Goal: Transaction & Acquisition: Purchase product/service

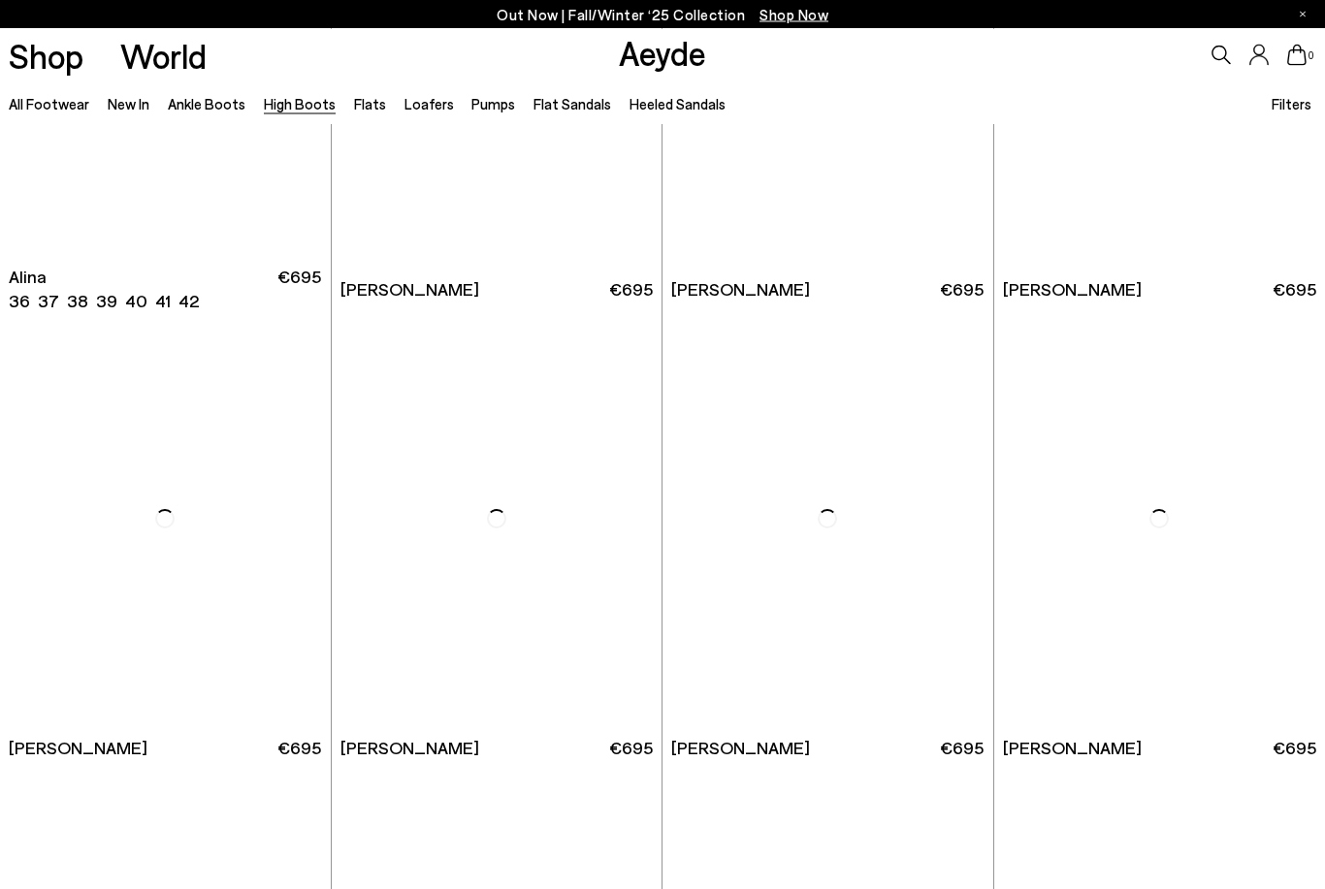
scroll to position [3025, 0]
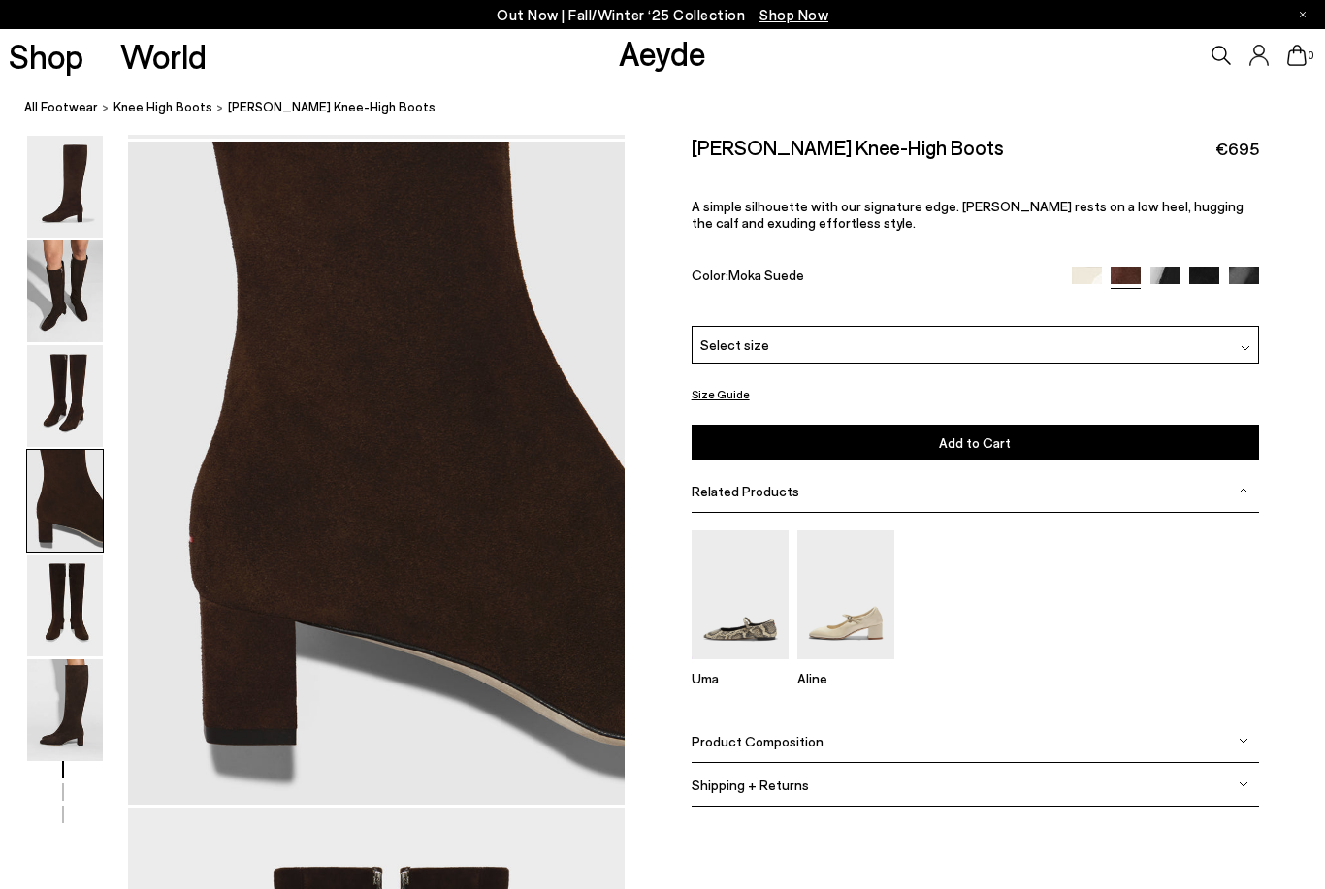
scroll to position [1997, 0]
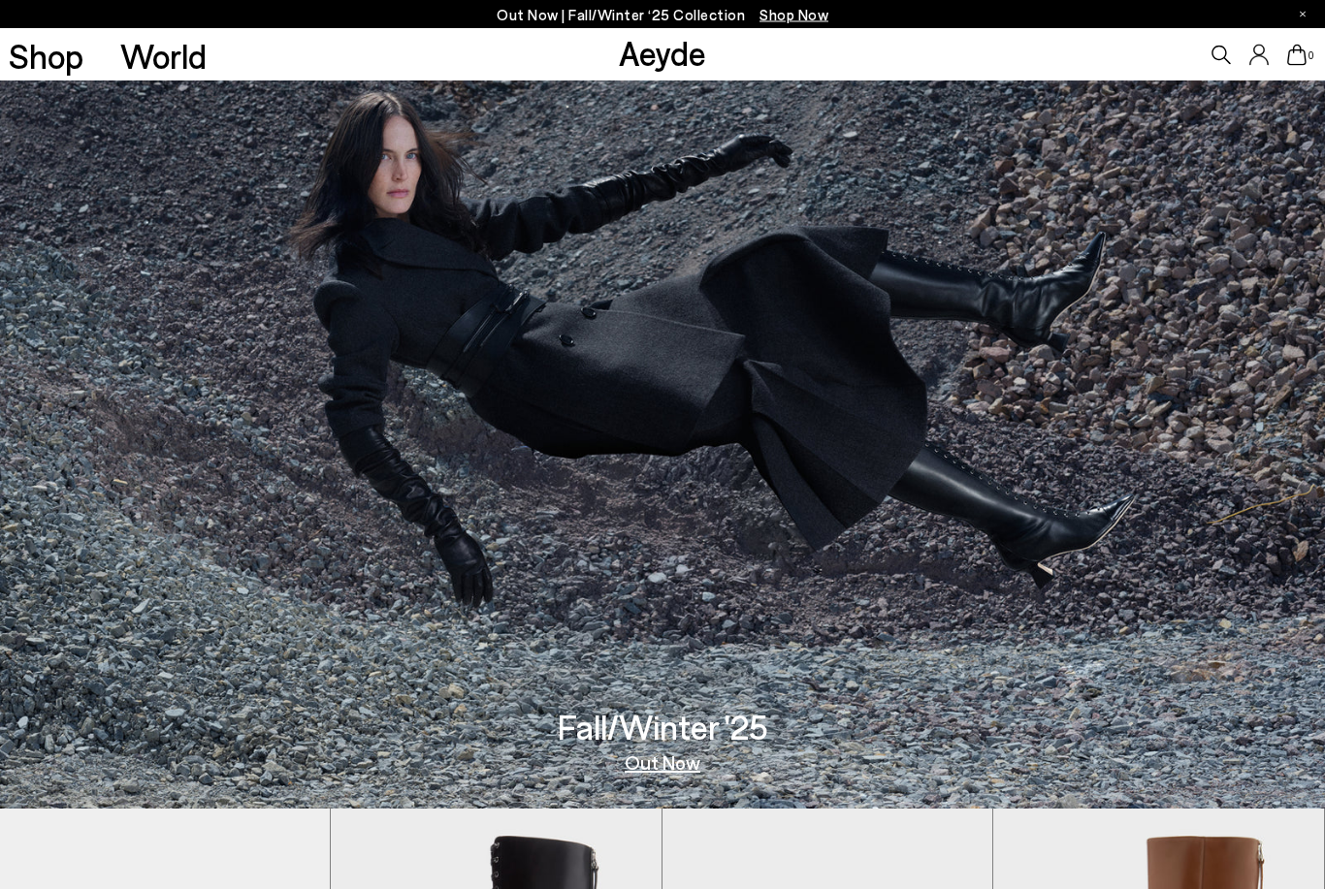
scroll to position [3, 0]
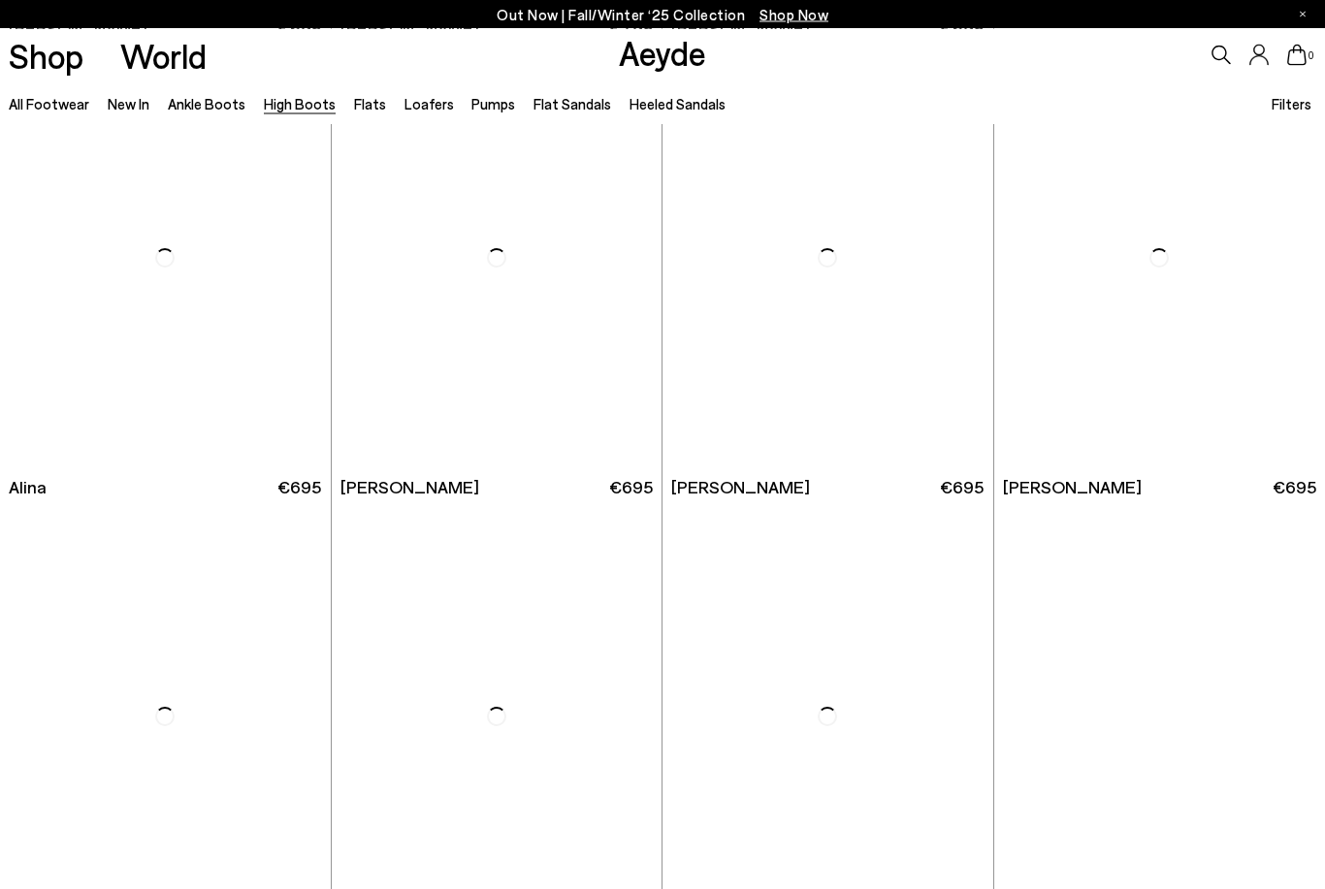
scroll to position [3102, 0]
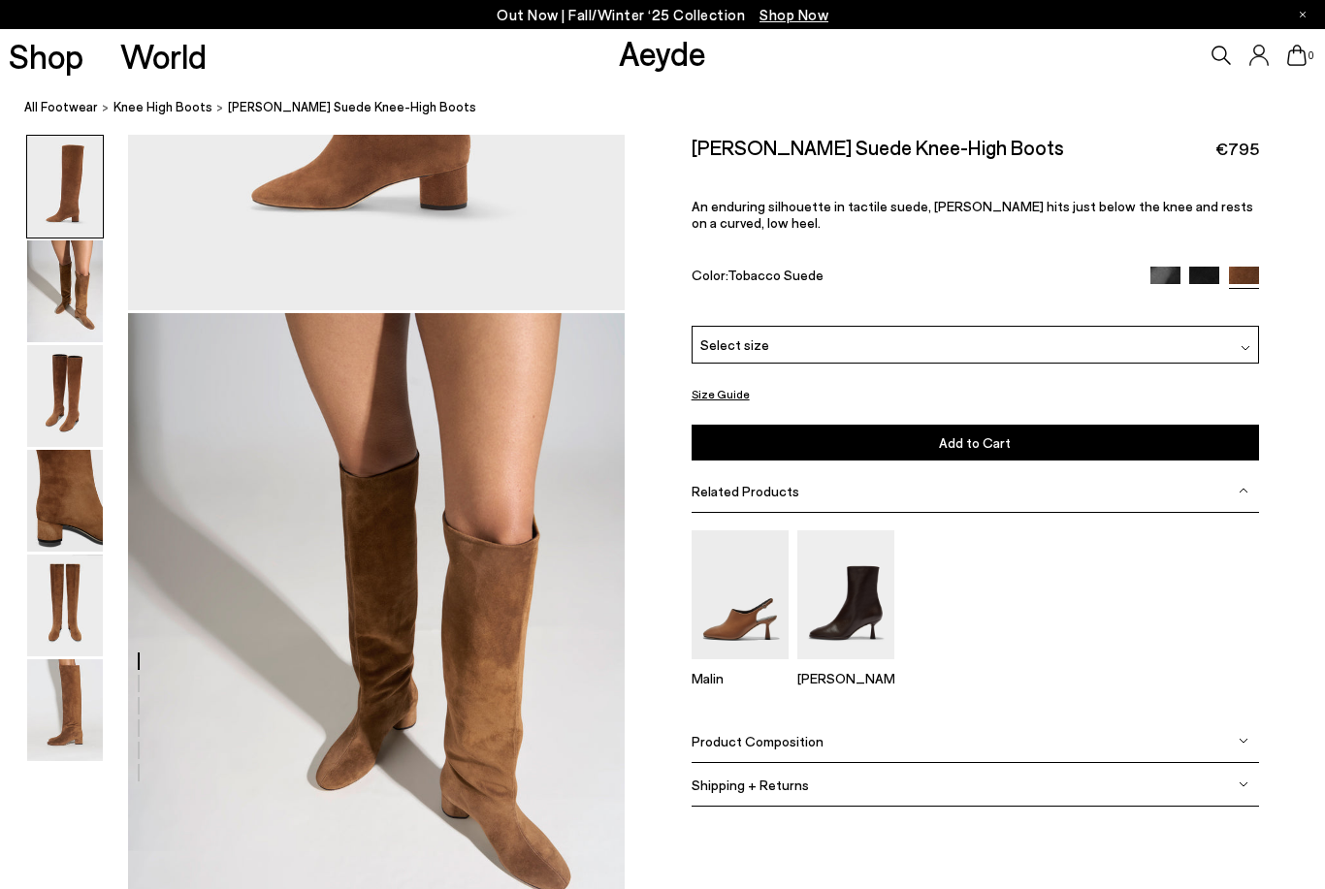
scroll to position [538, 0]
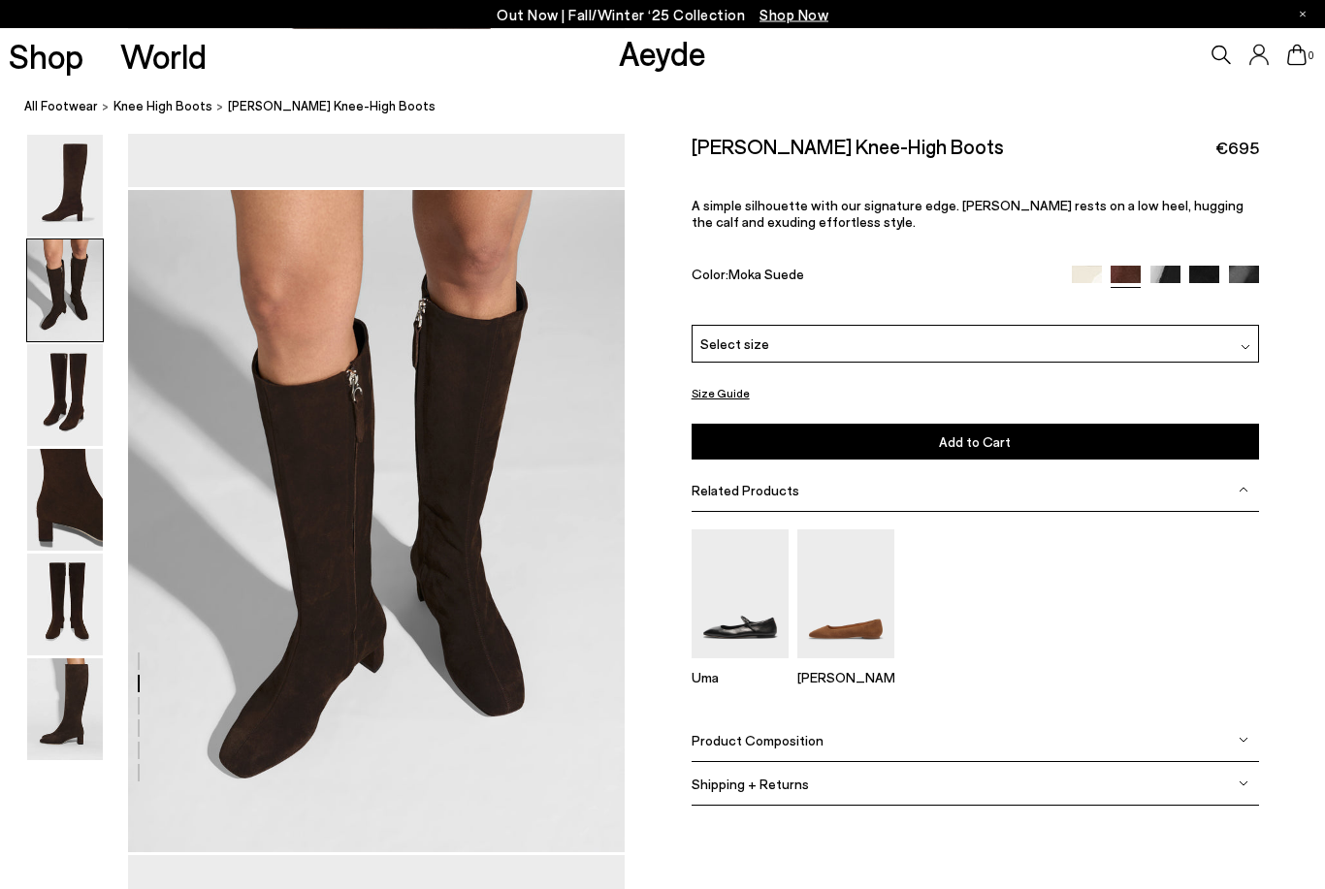
scroll to position [610, 0]
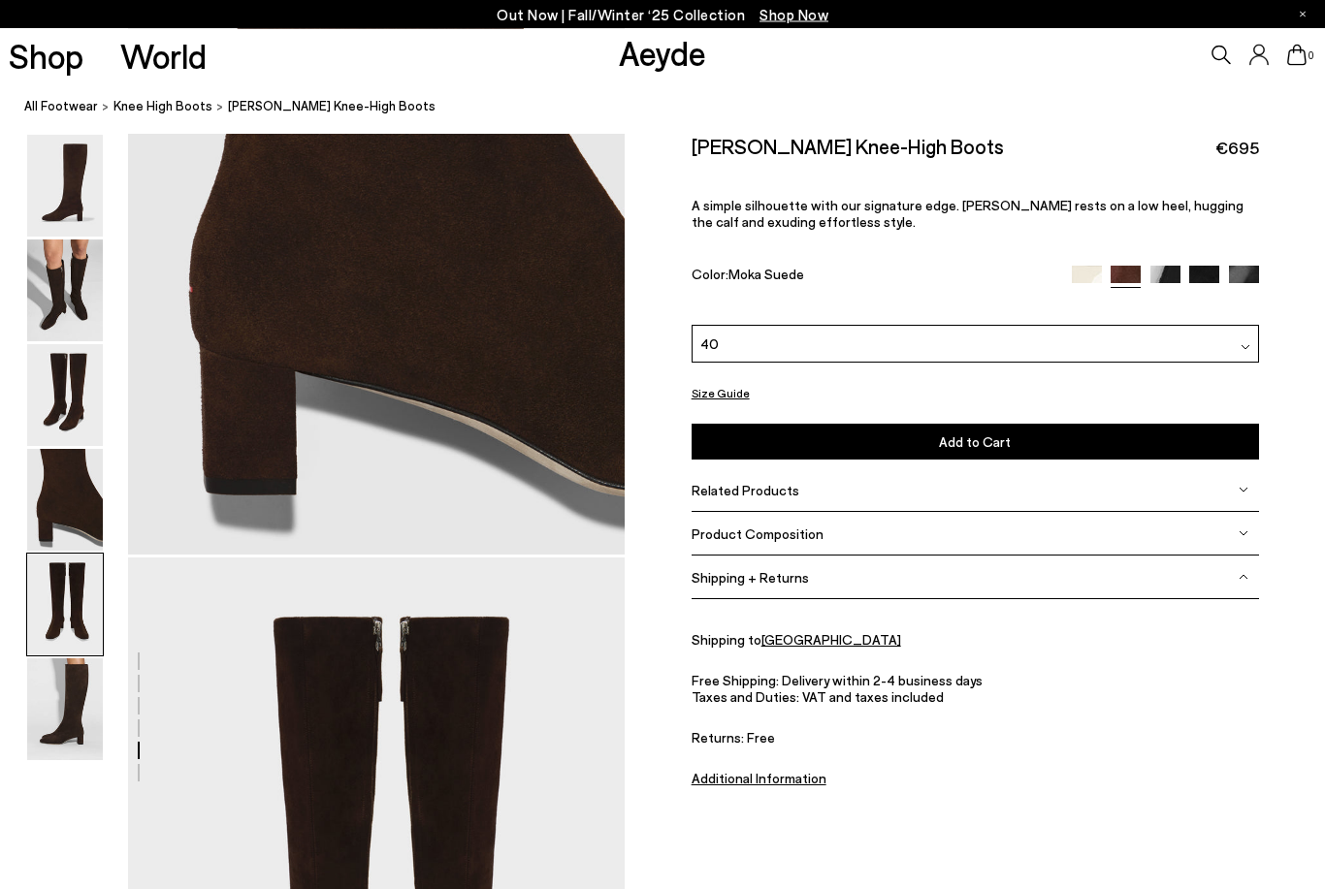
scroll to position [2662, 0]
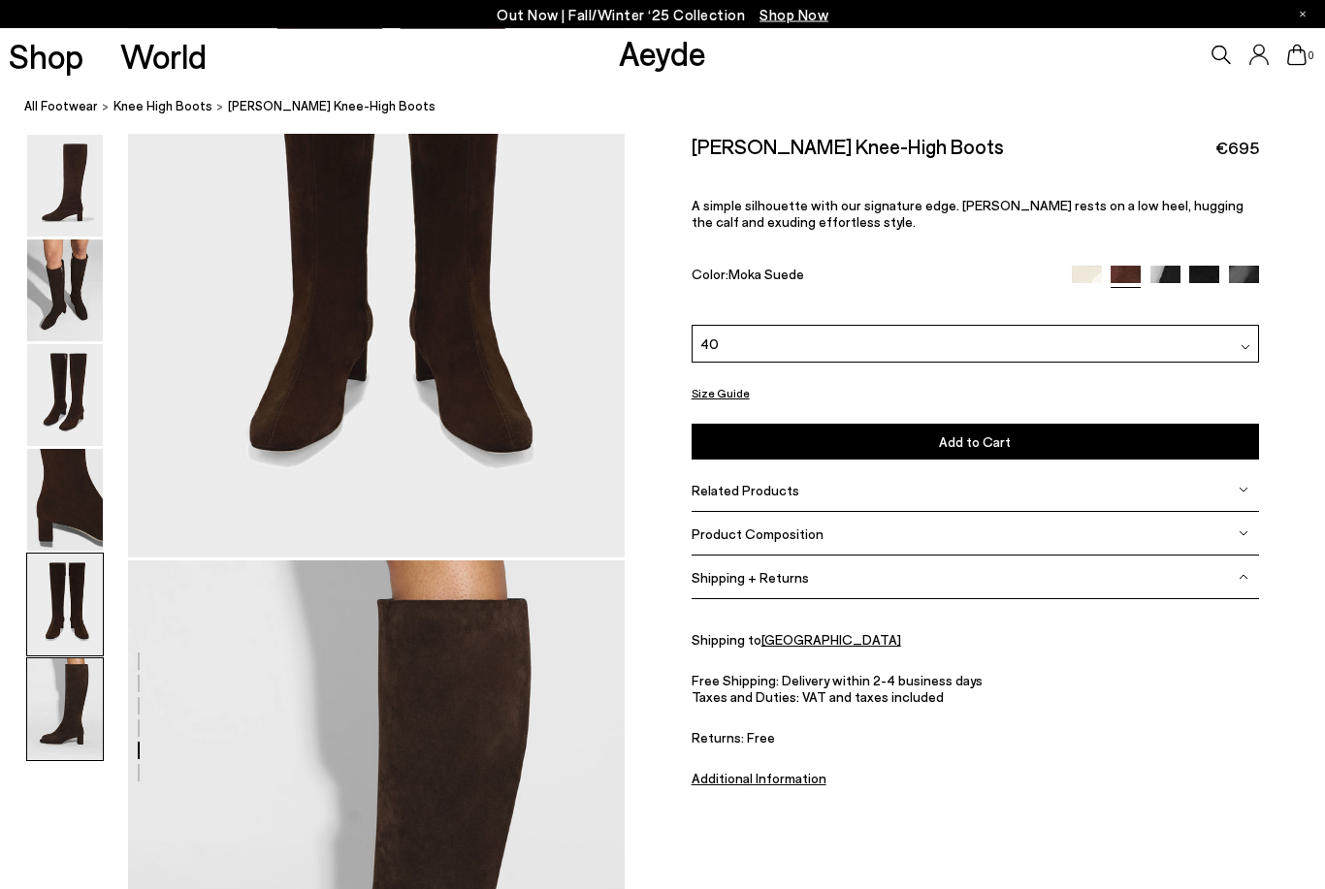
click at [57, 416] on img at bounding box center [65, 396] width 76 height 102
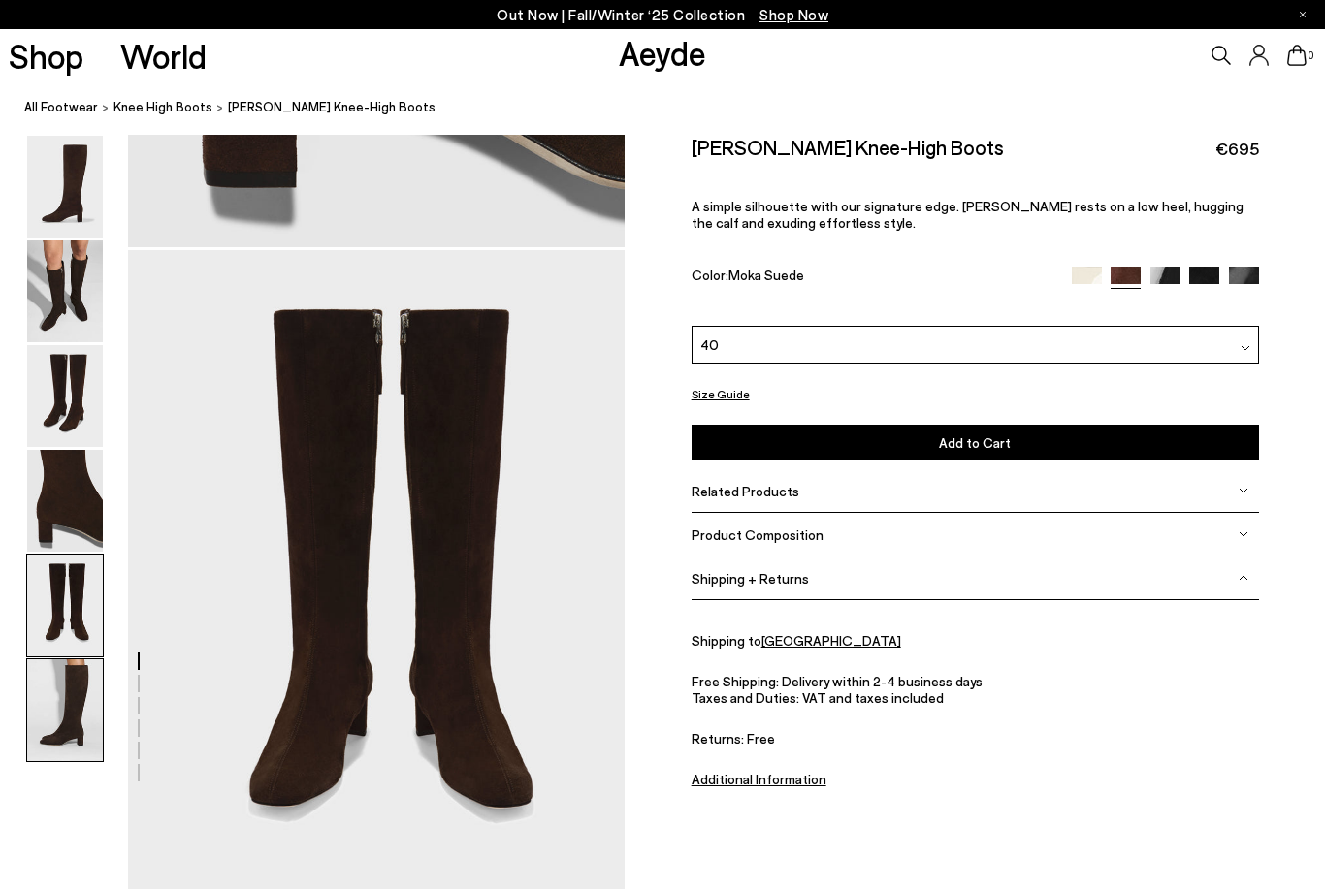
scroll to position [2488, 0]
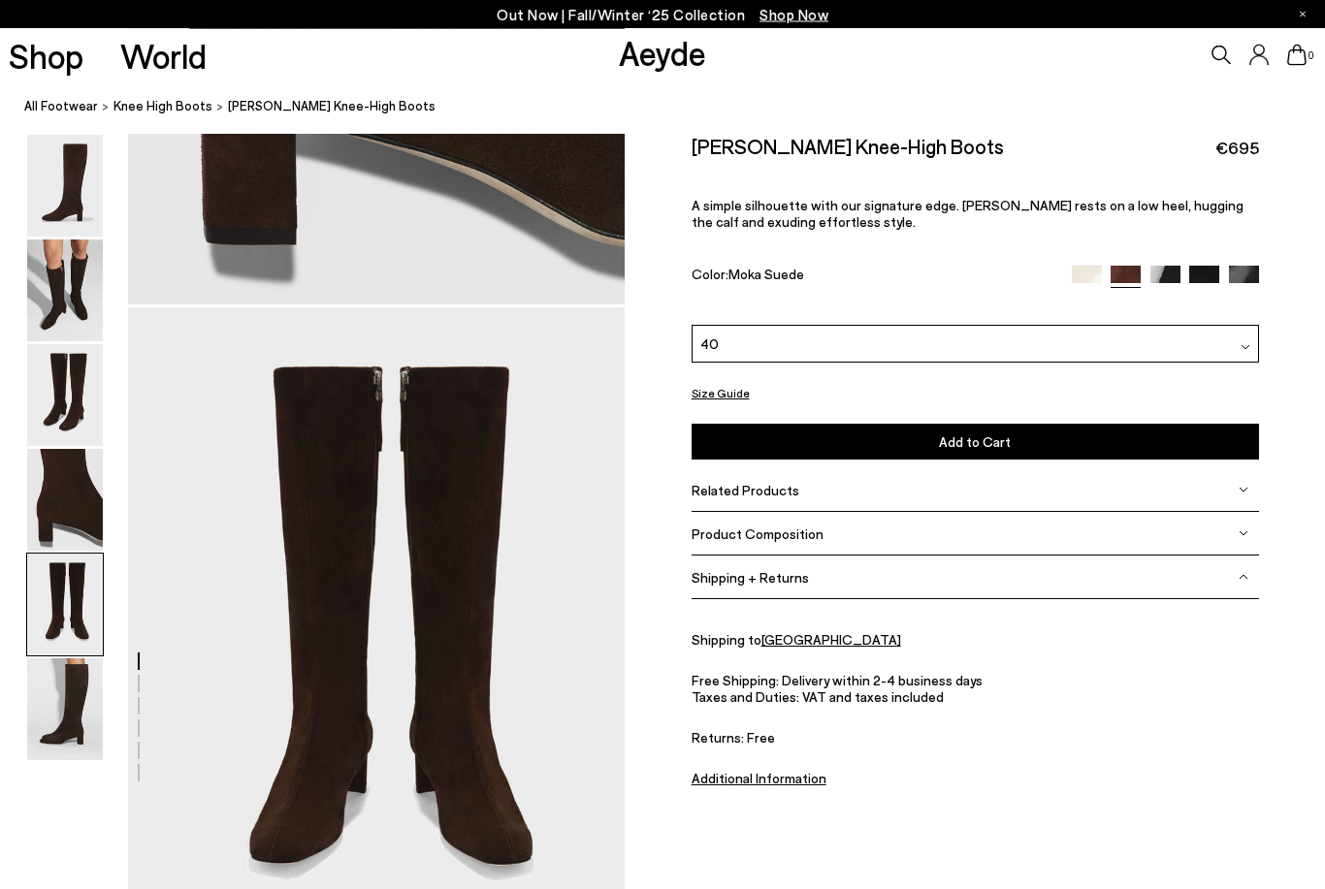
click at [1320, 613] on div "Size Guide Shoes Belt Our shoes come in European sizing. The easiest way to mea…" at bounding box center [975, 483] width 700 height 696
click at [1193, 441] on button "Add to Cart Select a Size First" at bounding box center [974, 443] width 567 height 36
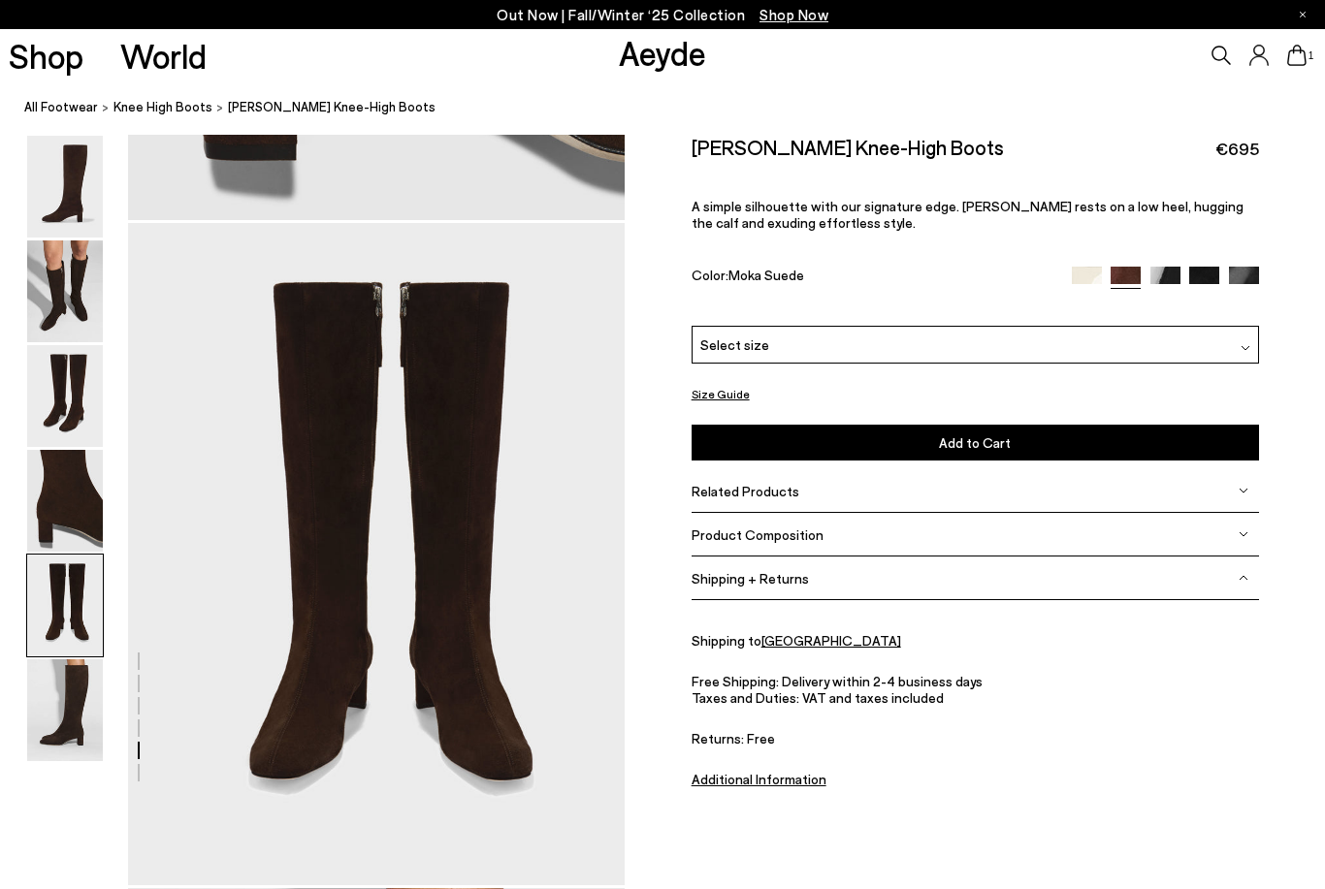
scroll to position [2571, 0]
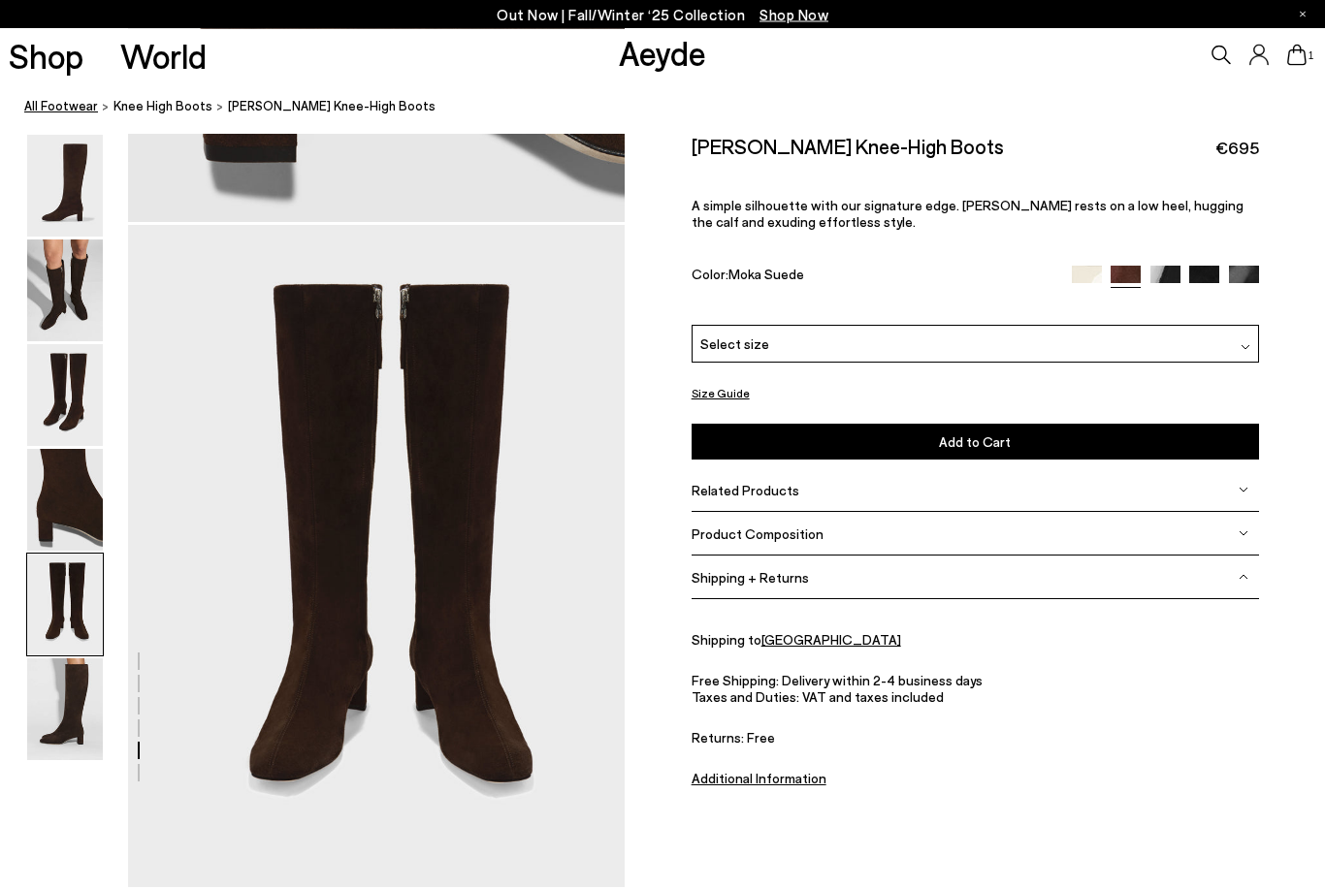
click at [64, 43] on link "Shop" at bounding box center [46, 56] width 75 height 34
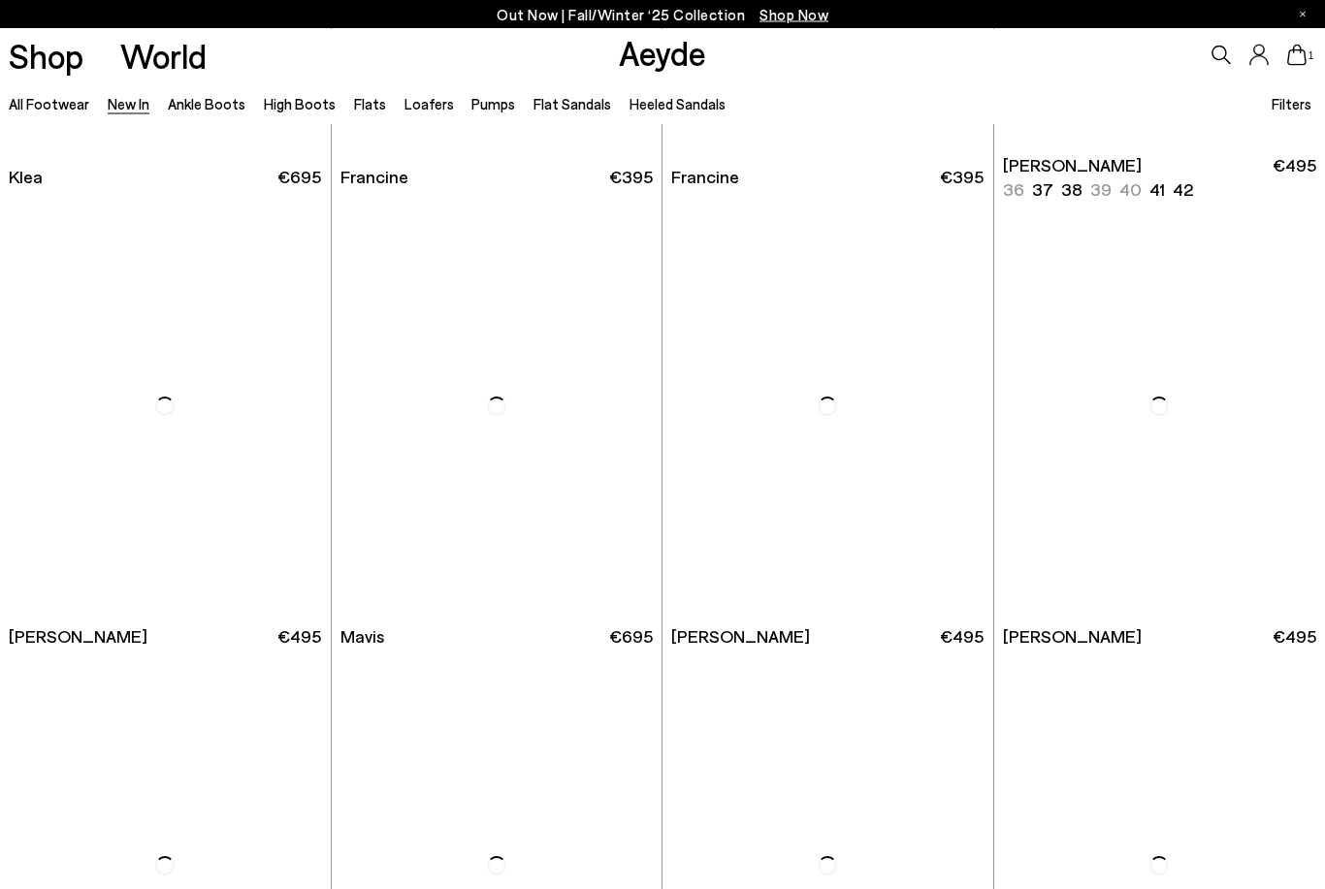
scroll to position [2241, 0]
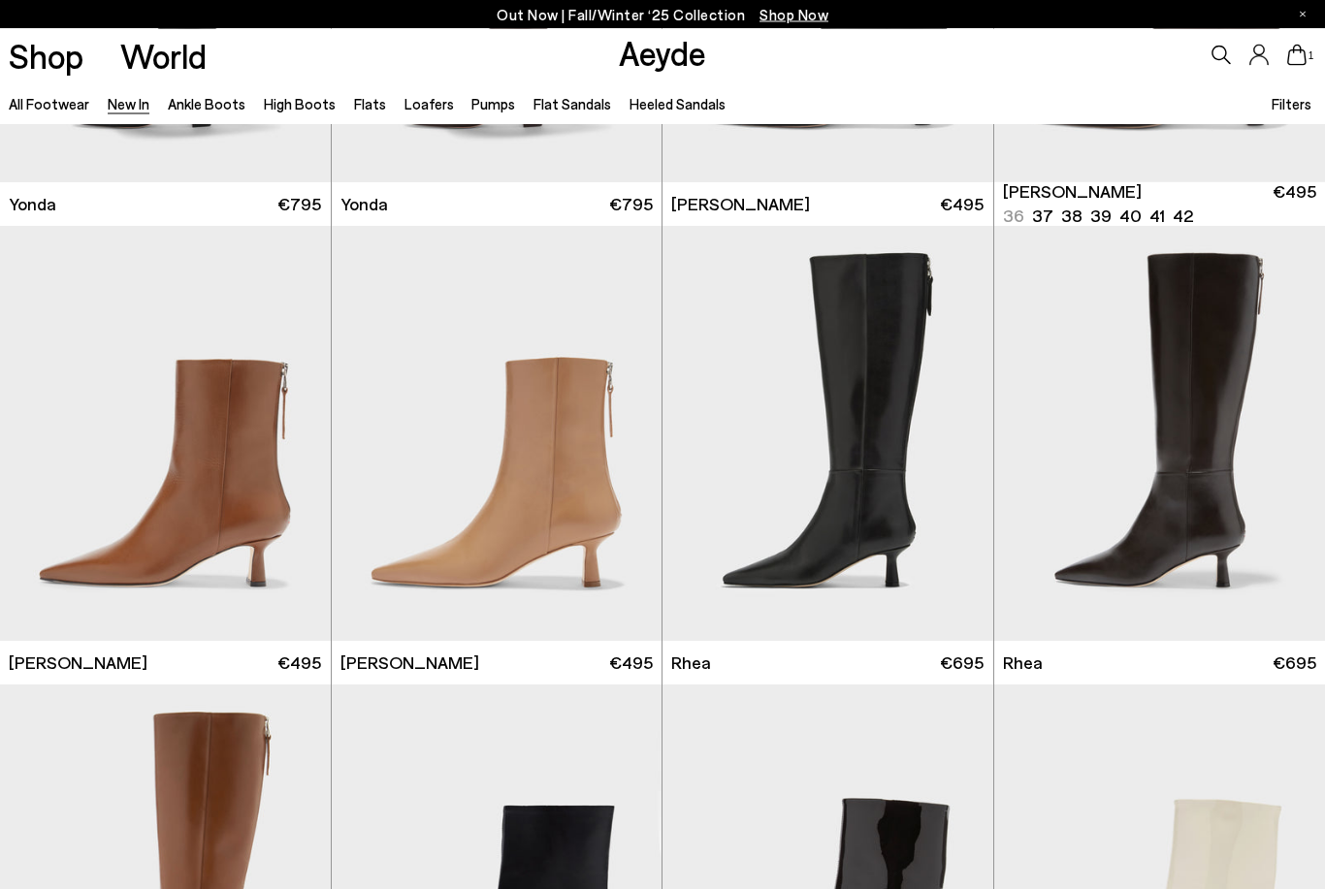
scroll to position [3112, 0]
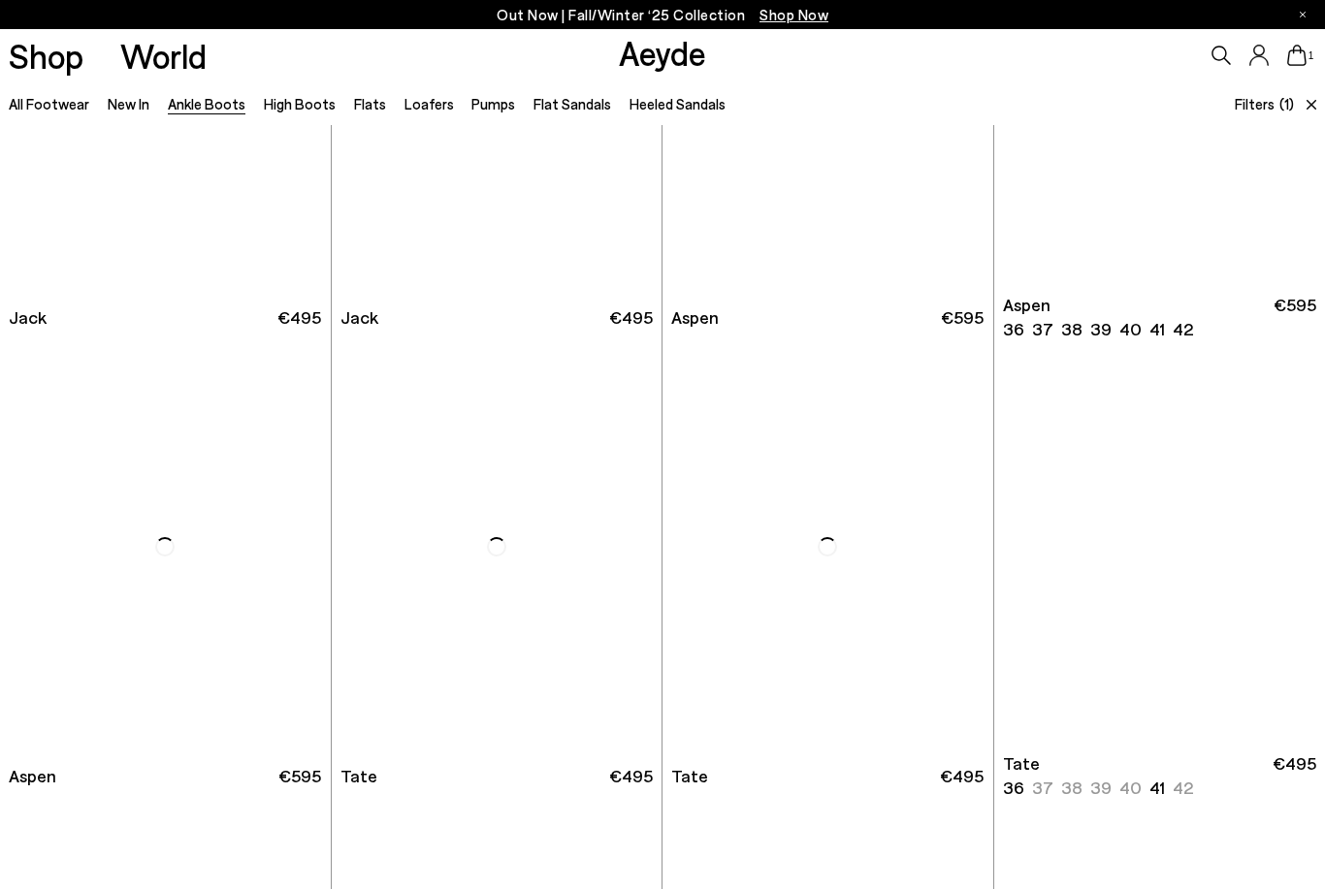
scroll to position [4831, 0]
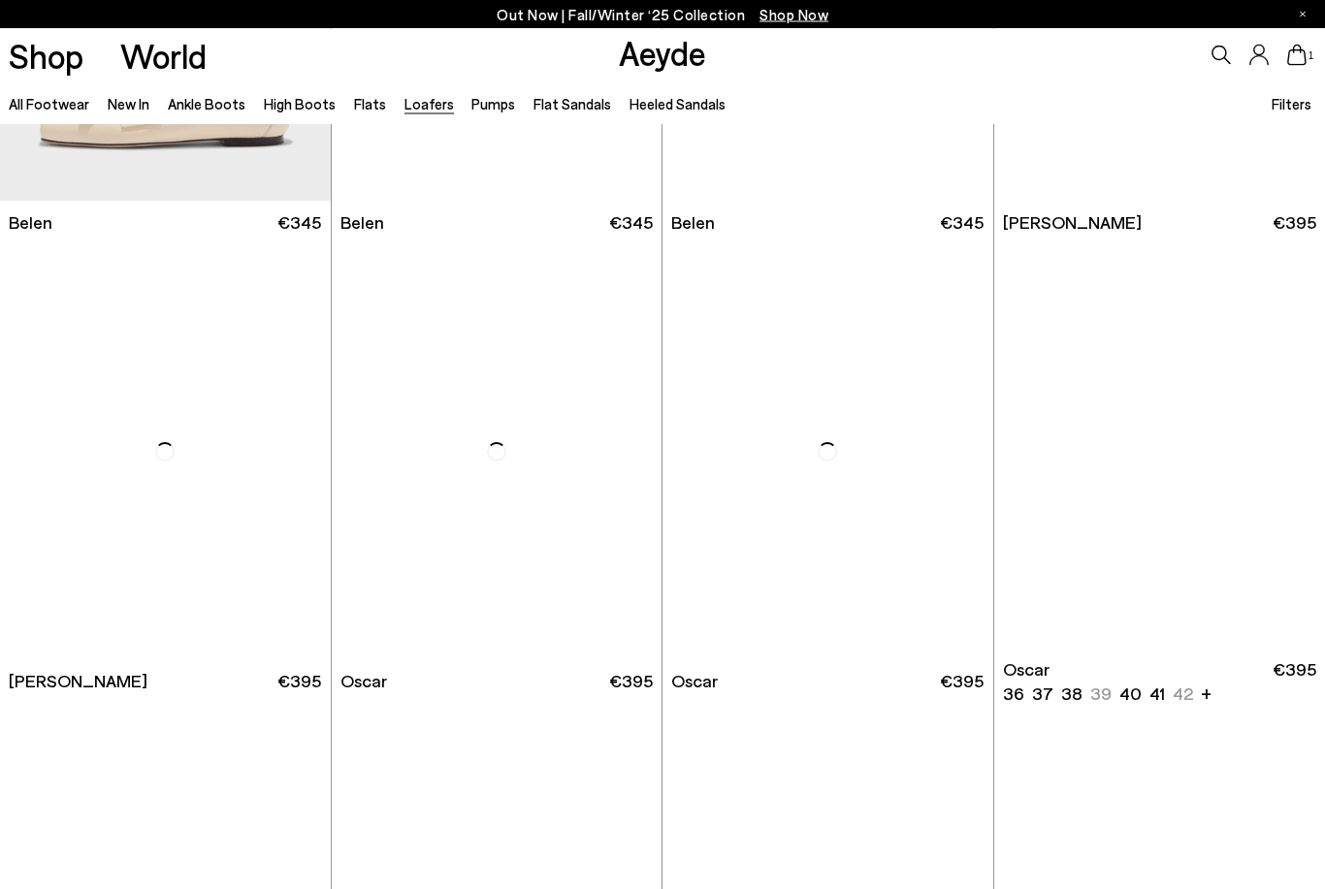
scroll to position [1258, 0]
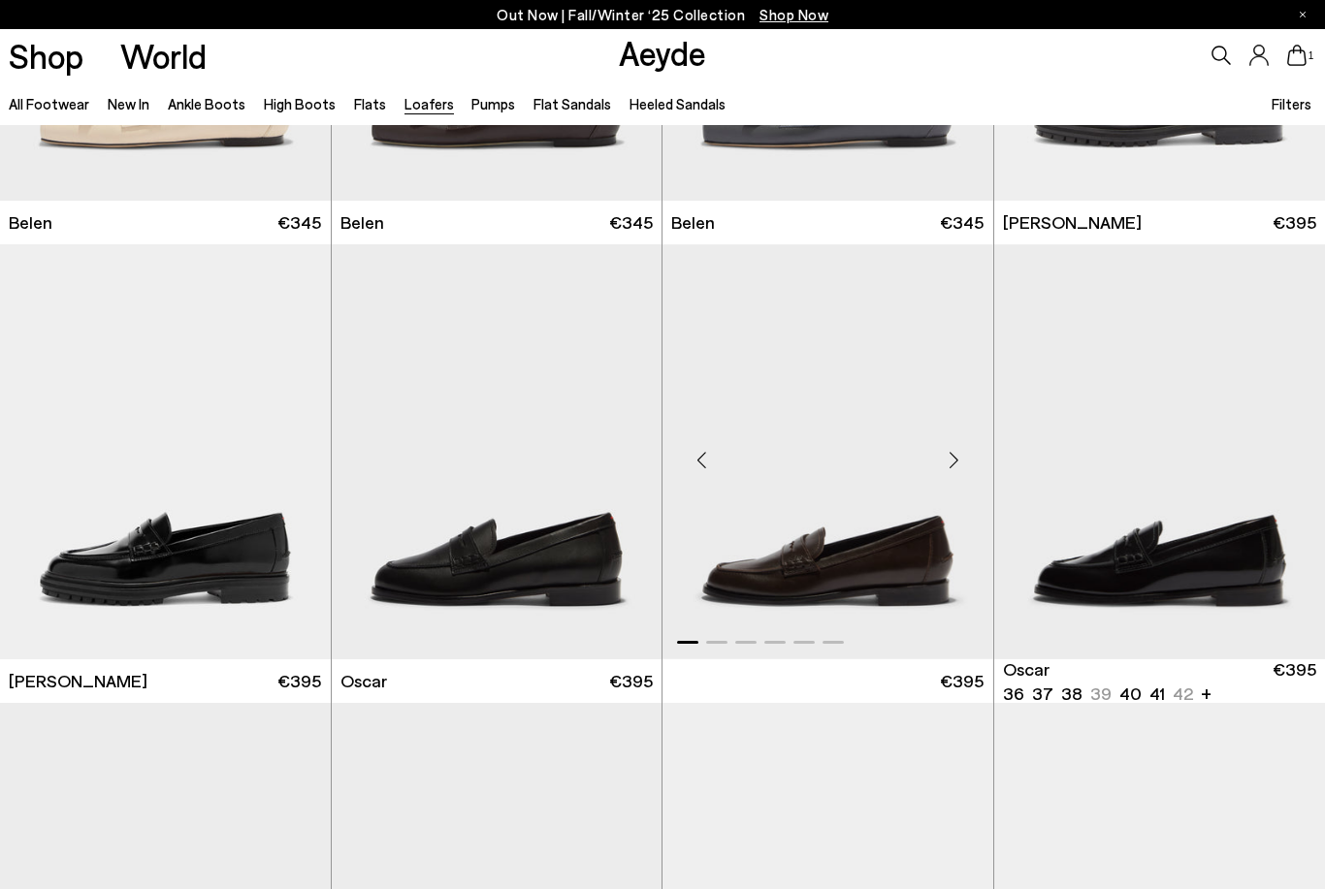
click at [930, 466] on div "Next slide" at bounding box center [954, 460] width 58 height 58
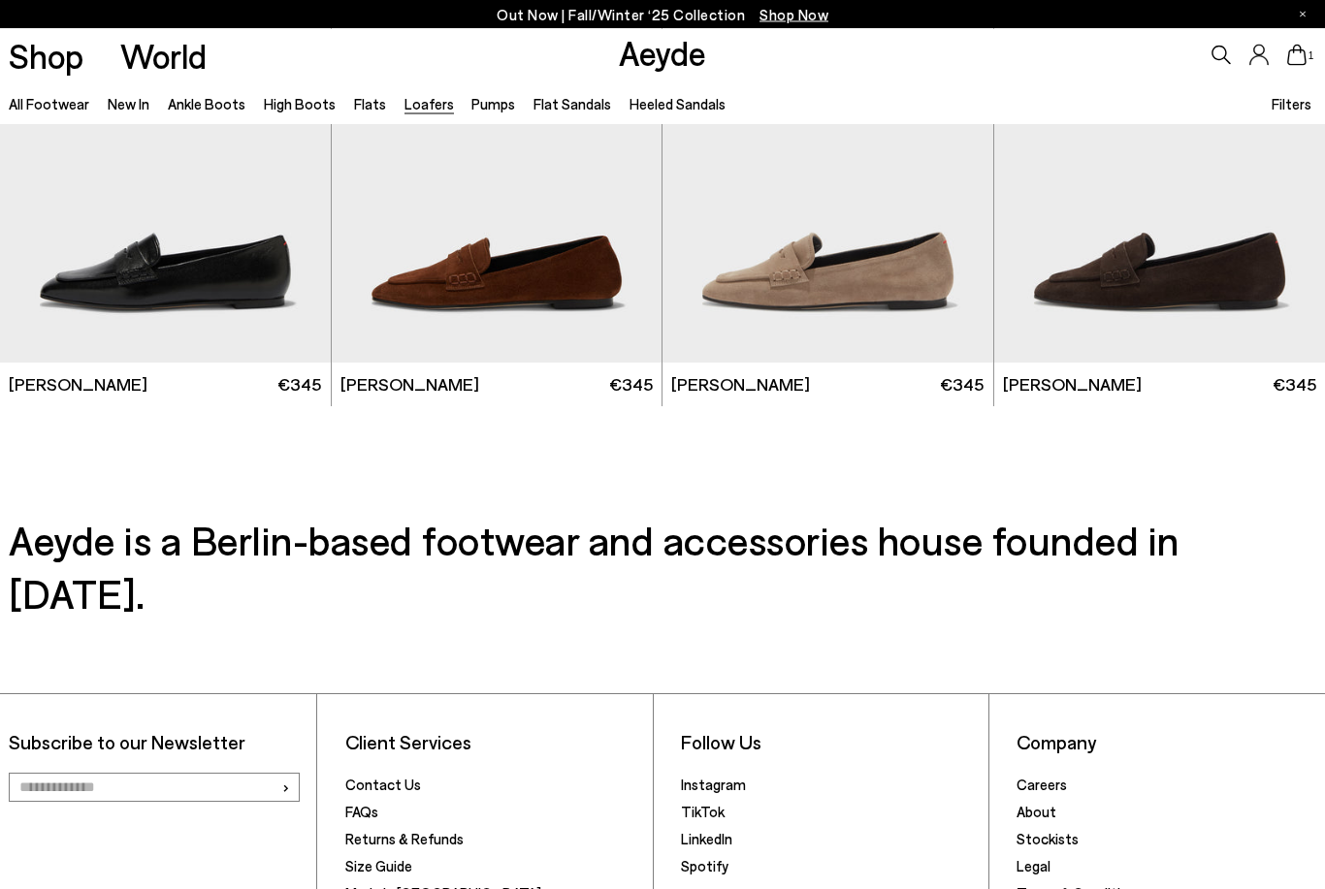
scroll to position [3388, 0]
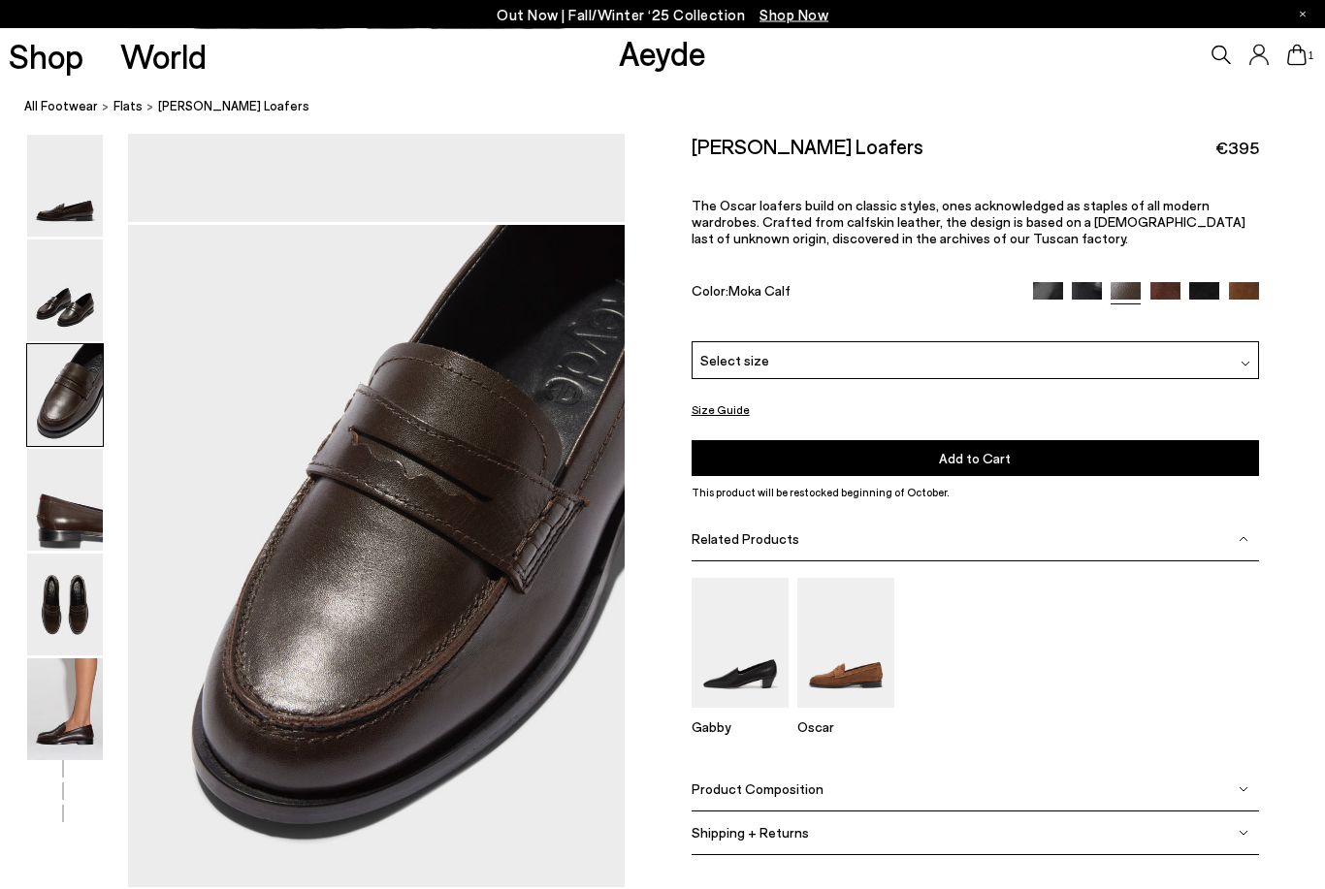
scroll to position [1373, 0]
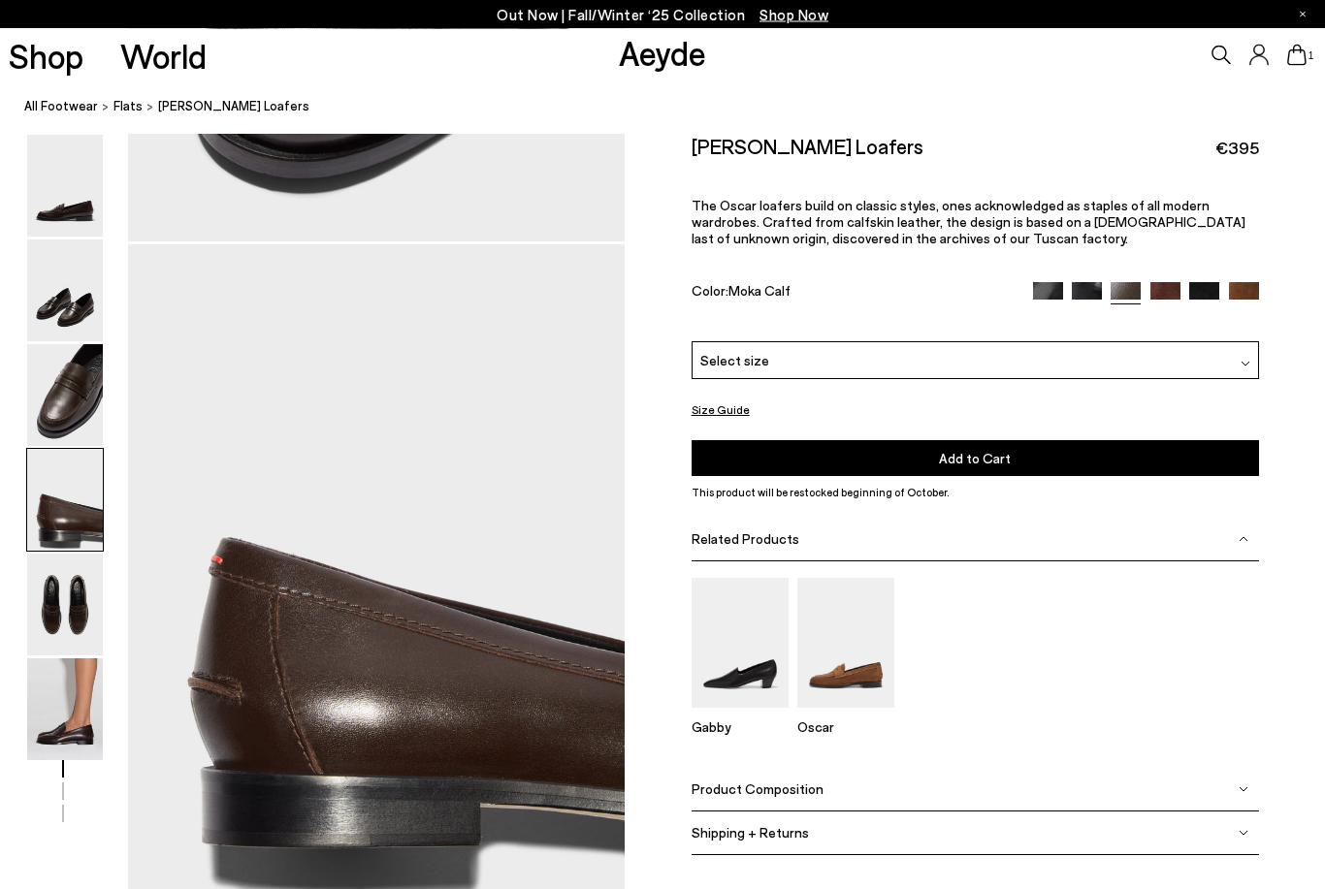
click at [62, 453] on img at bounding box center [65, 501] width 76 height 102
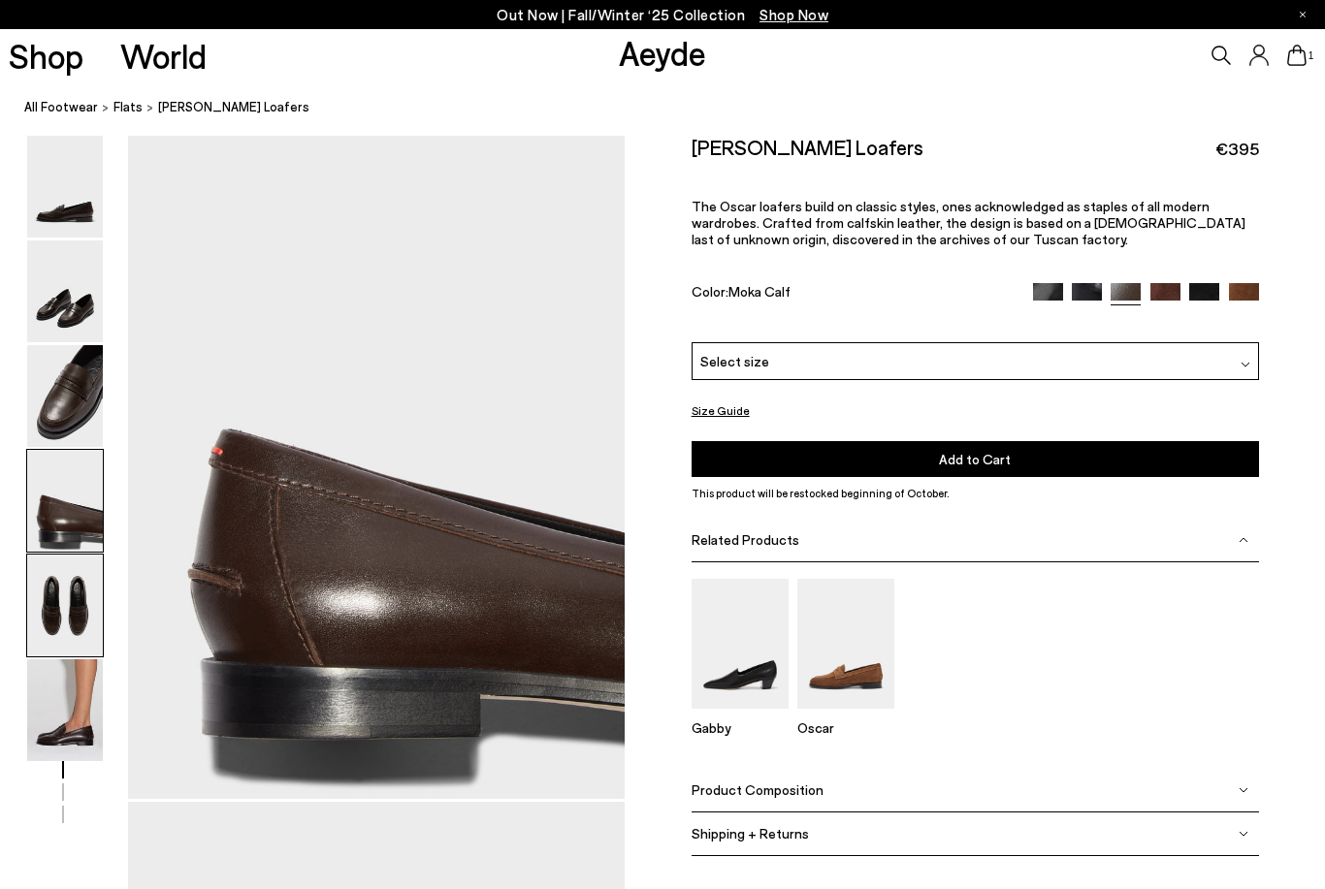
click at [72, 555] on img at bounding box center [65, 606] width 76 height 102
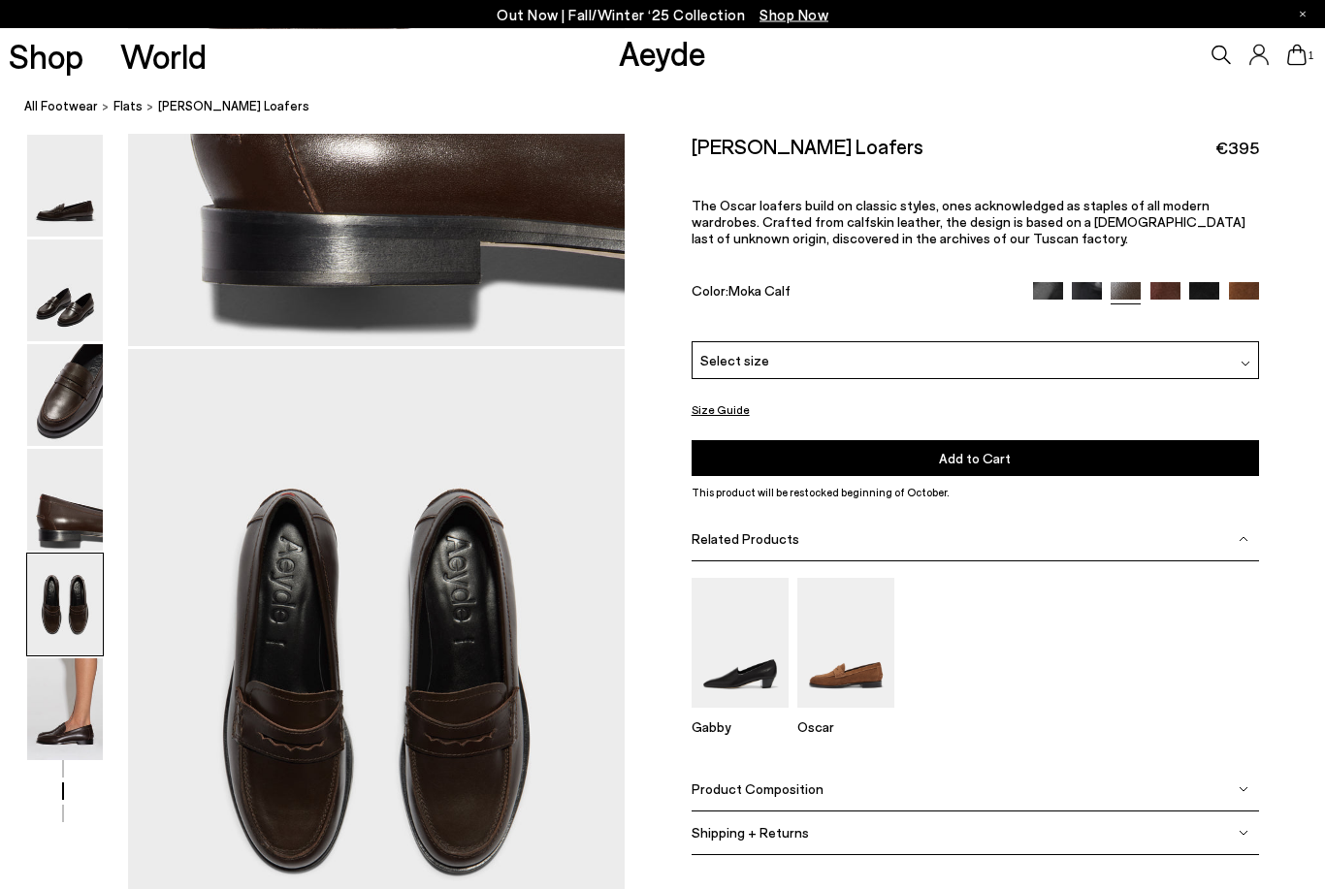
scroll to position [2662, 0]
